Goal: Information Seeking & Learning: Learn about a topic

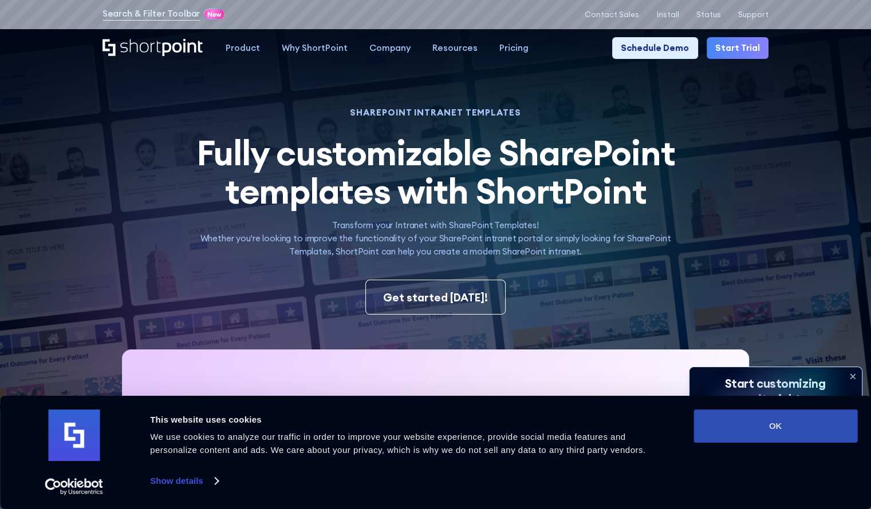
click at [777, 424] on button "OK" at bounding box center [775, 426] width 164 height 33
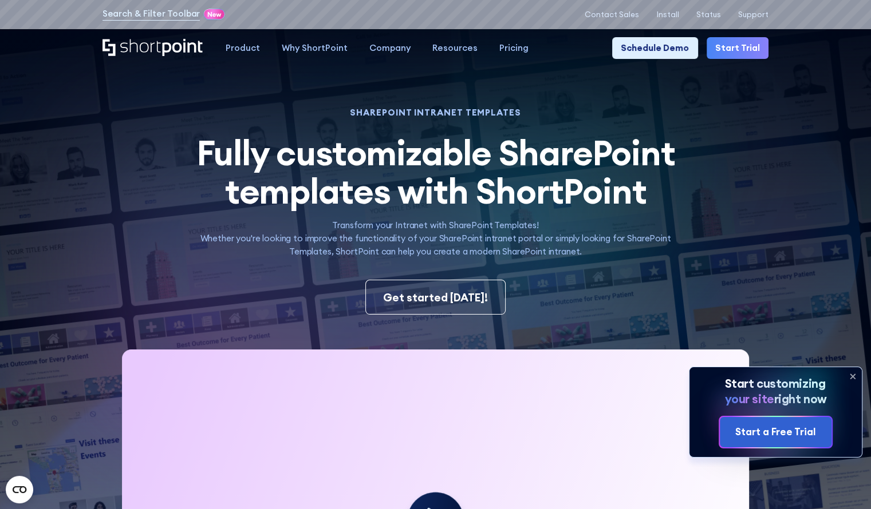
click at [853, 375] on icon at bounding box center [852, 376] width 5 height 5
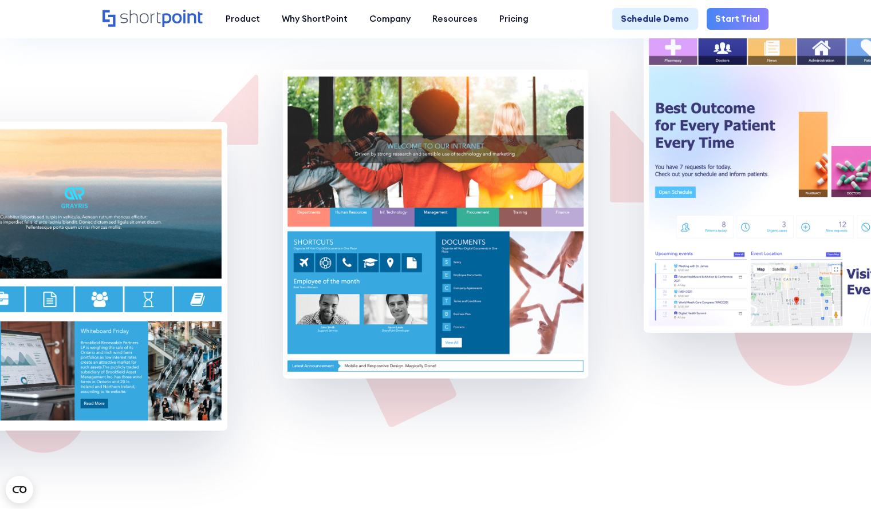
scroll to position [7633, 0]
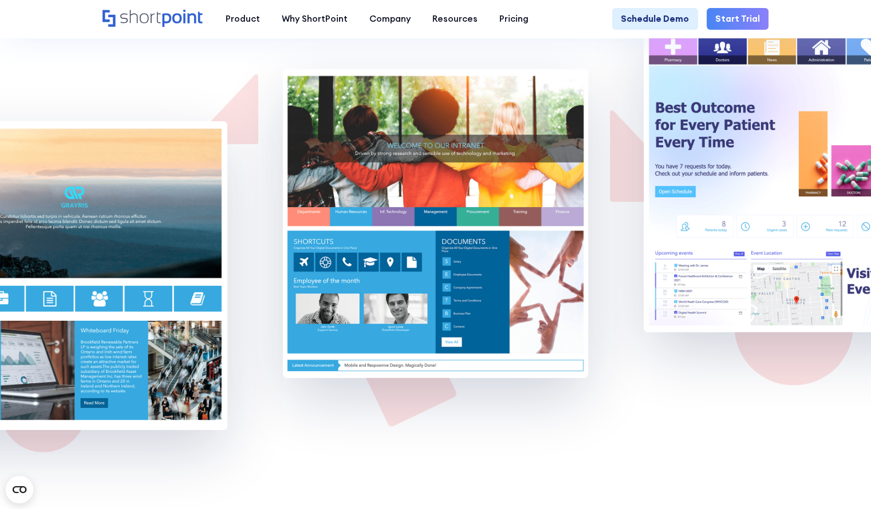
click at [432, 278] on img at bounding box center [436, 223] width 306 height 309
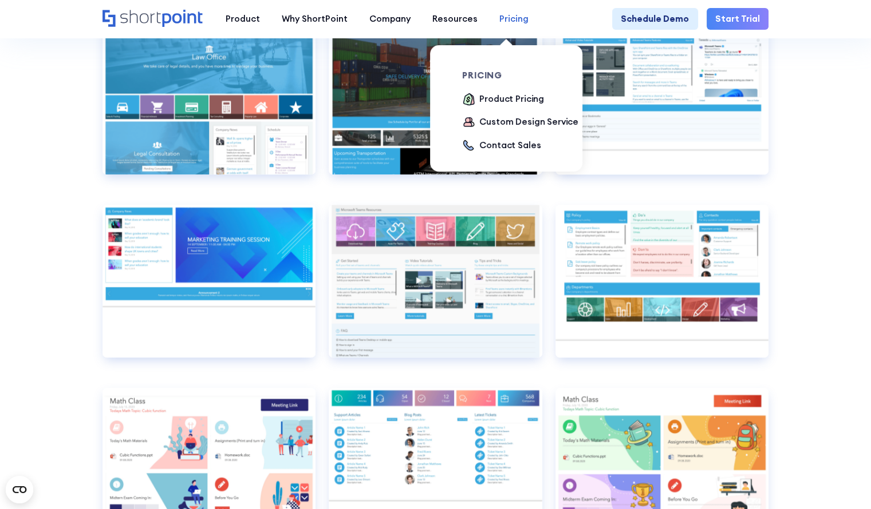
scroll to position [5484, 0]
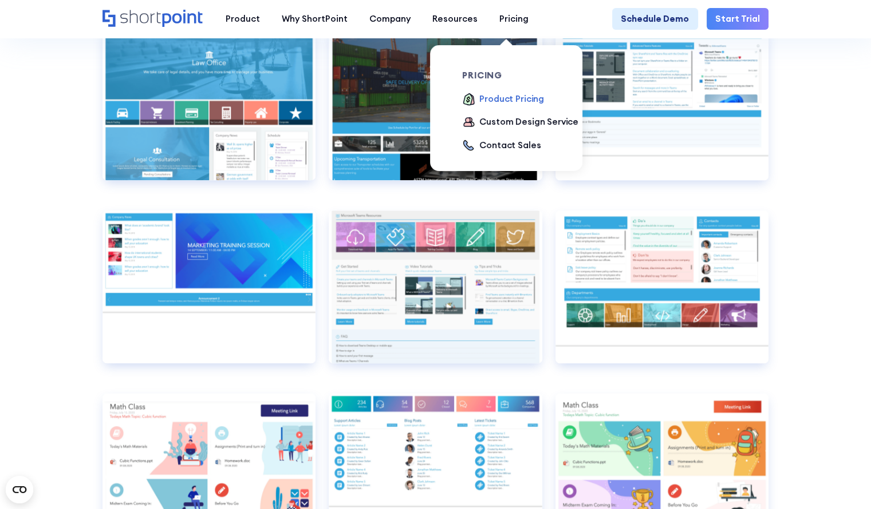
click at [499, 104] on div "Product Pricing" at bounding box center [511, 99] width 65 height 13
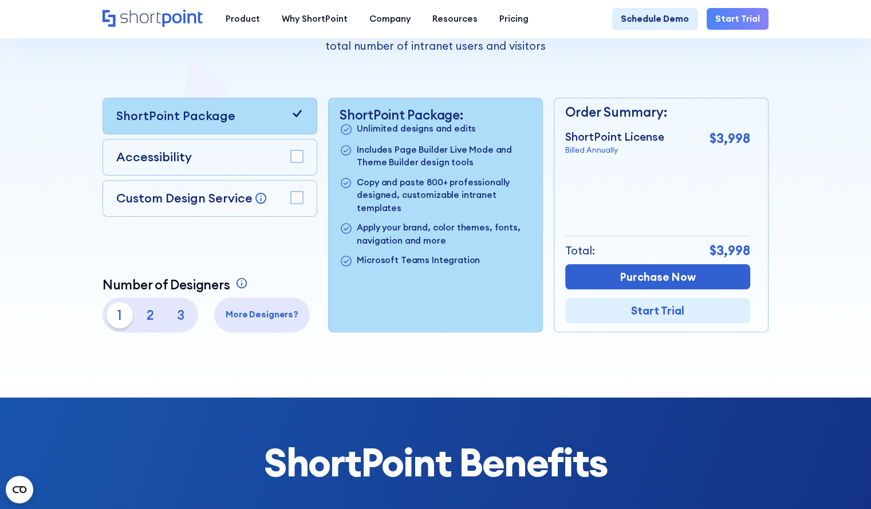
scroll to position [252, 0]
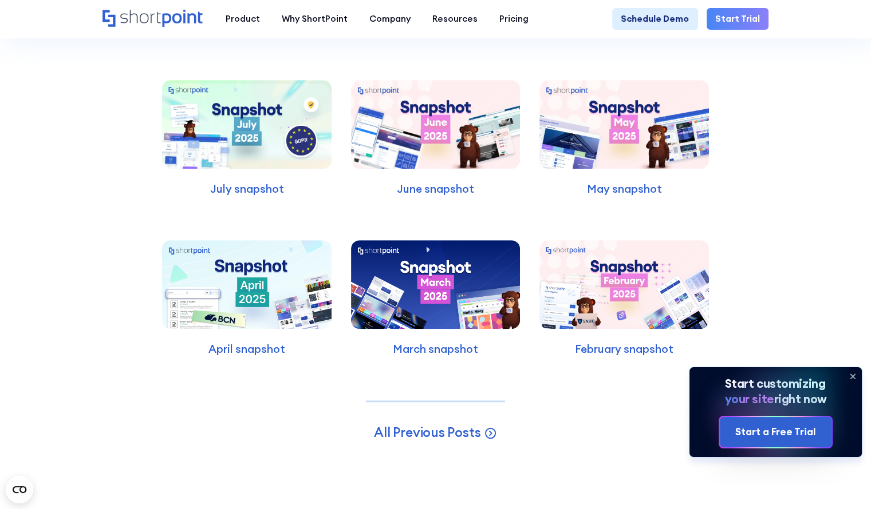
scroll to position [13524, 0]
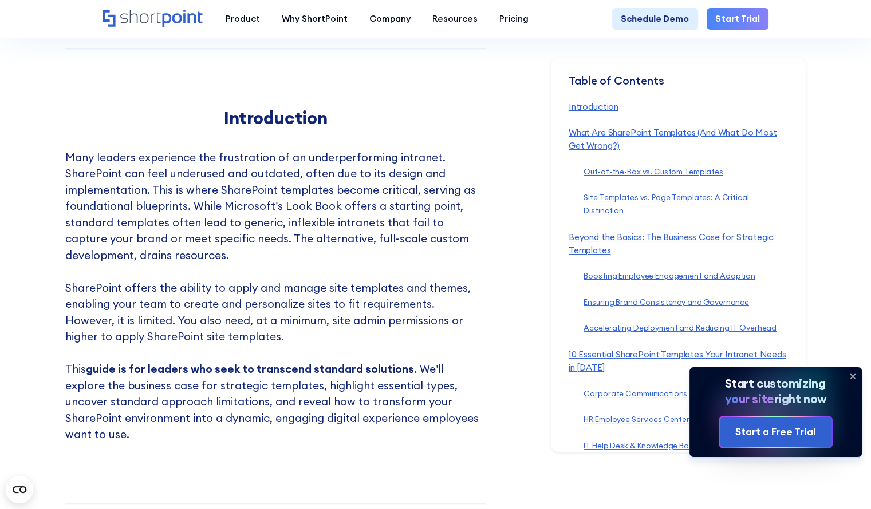
scroll to position [741, 0]
